Goal: Task Accomplishment & Management: Use online tool/utility

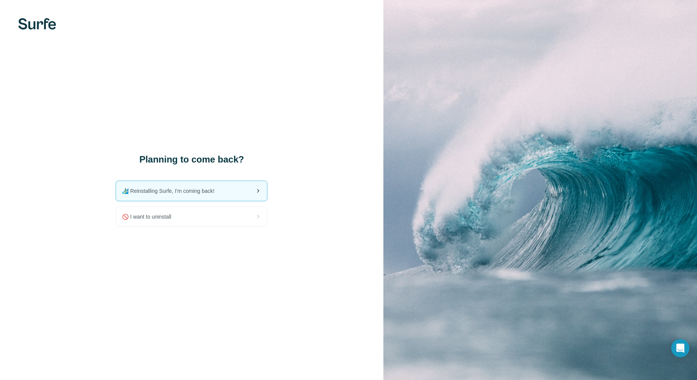
click at [177, 191] on span "🏄🏻‍♂️ Reinstalling Surfe, I'm coming back!" at bounding box center [171, 191] width 98 height 8
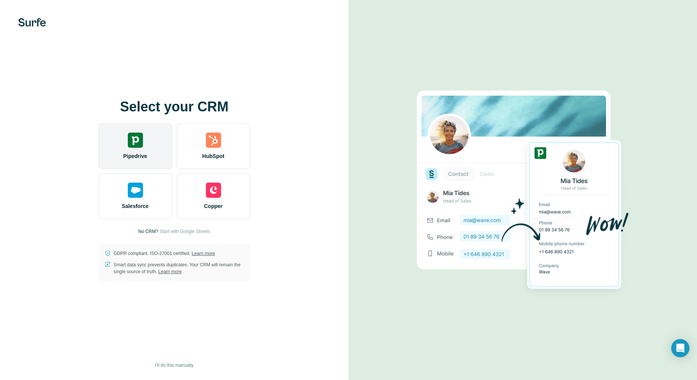
click at [141, 146] on img at bounding box center [135, 140] width 15 height 15
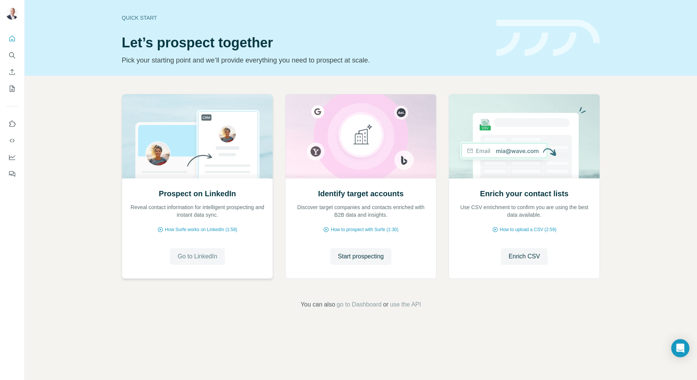
click at [202, 255] on span "Go to LinkedIn" at bounding box center [196, 256] width 39 height 9
